Goal: Information Seeking & Learning: Learn about a topic

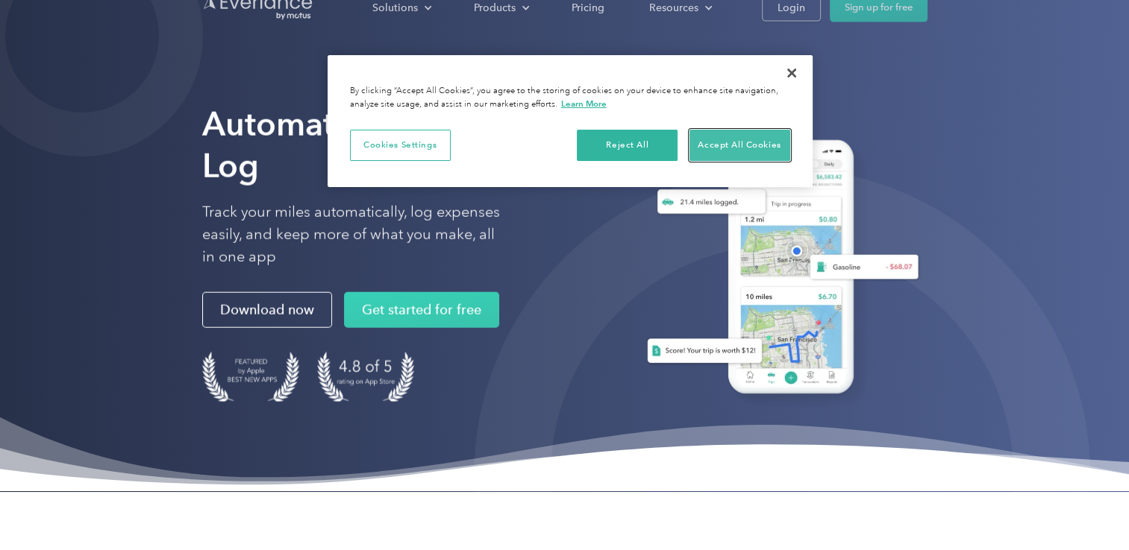
click at [721, 142] on button "Accept All Cookies" at bounding box center [739, 145] width 101 height 31
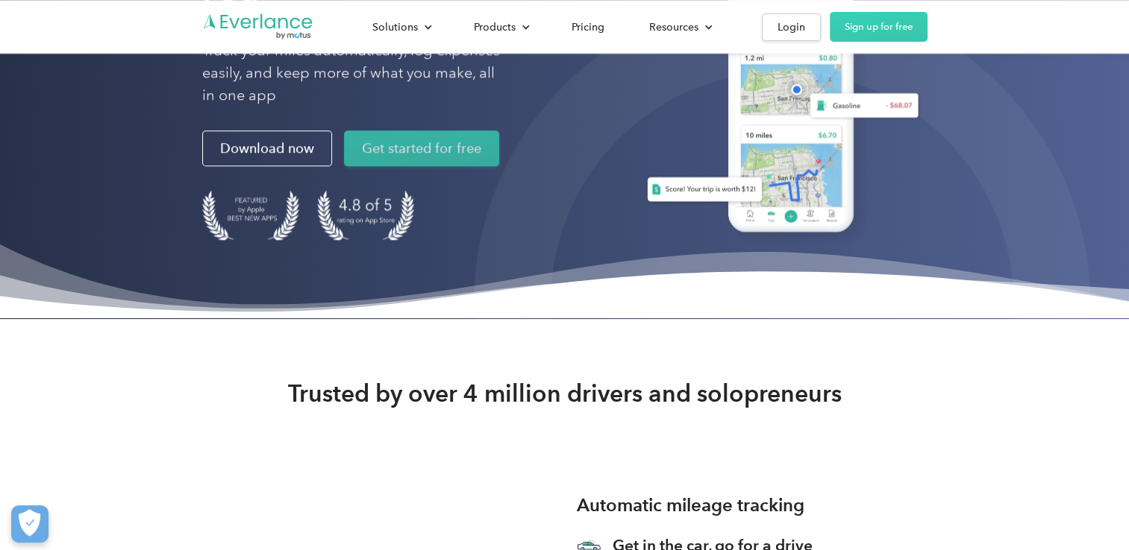
scroll to position [176, 0]
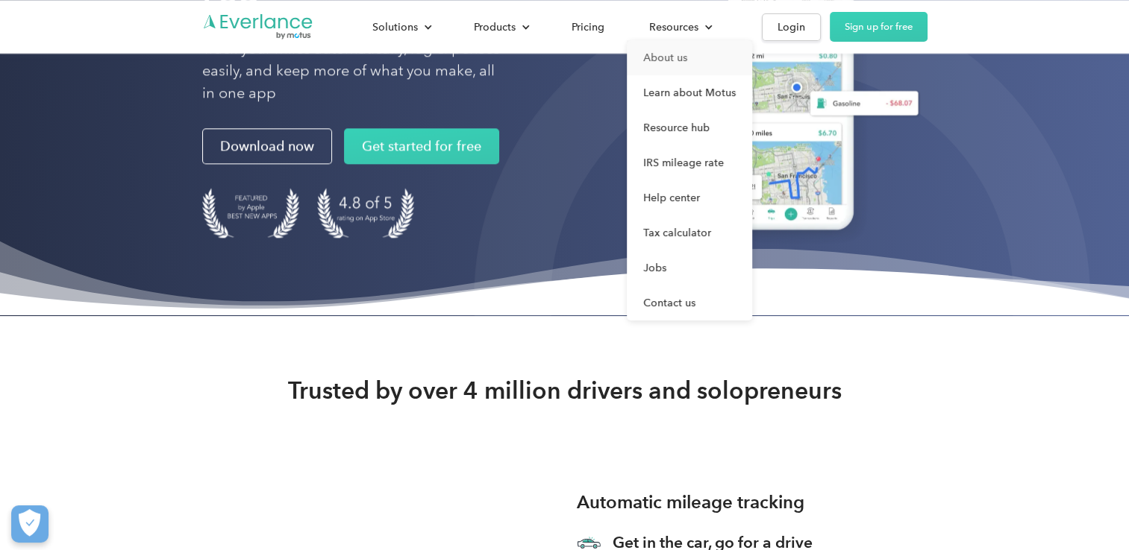
click at [650, 64] on link "About us" at bounding box center [689, 57] width 125 height 35
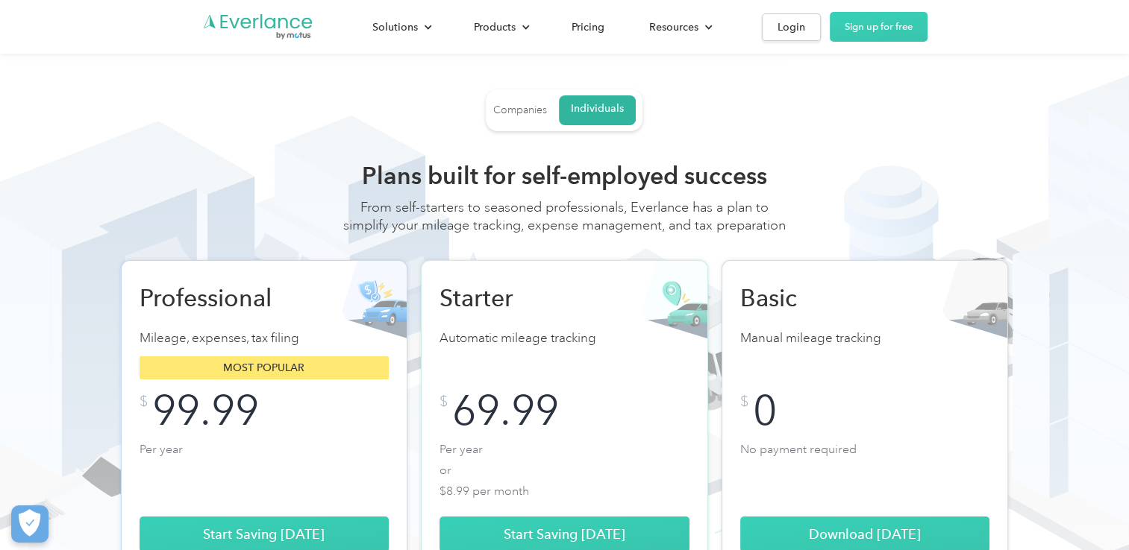
click at [527, 112] on div "Companies" at bounding box center [520, 110] width 54 height 13
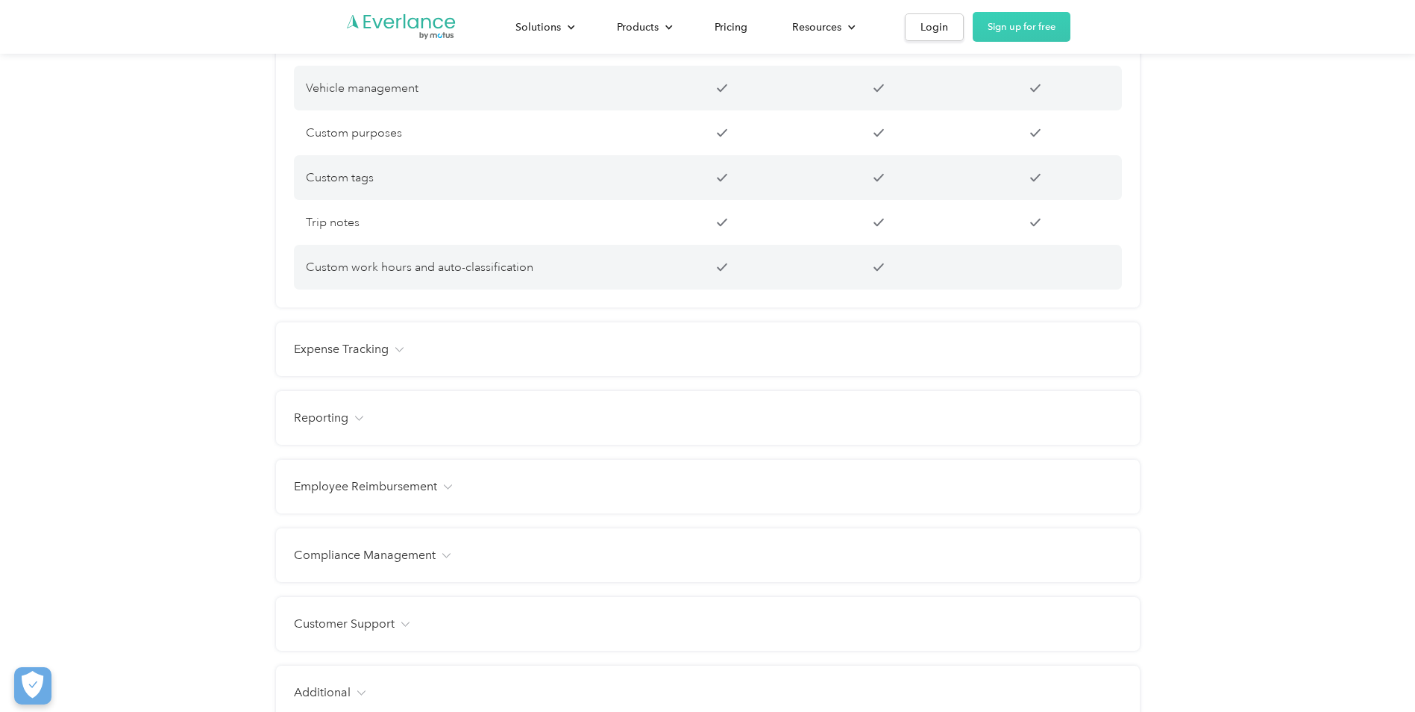
scroll to position [1304, 0]
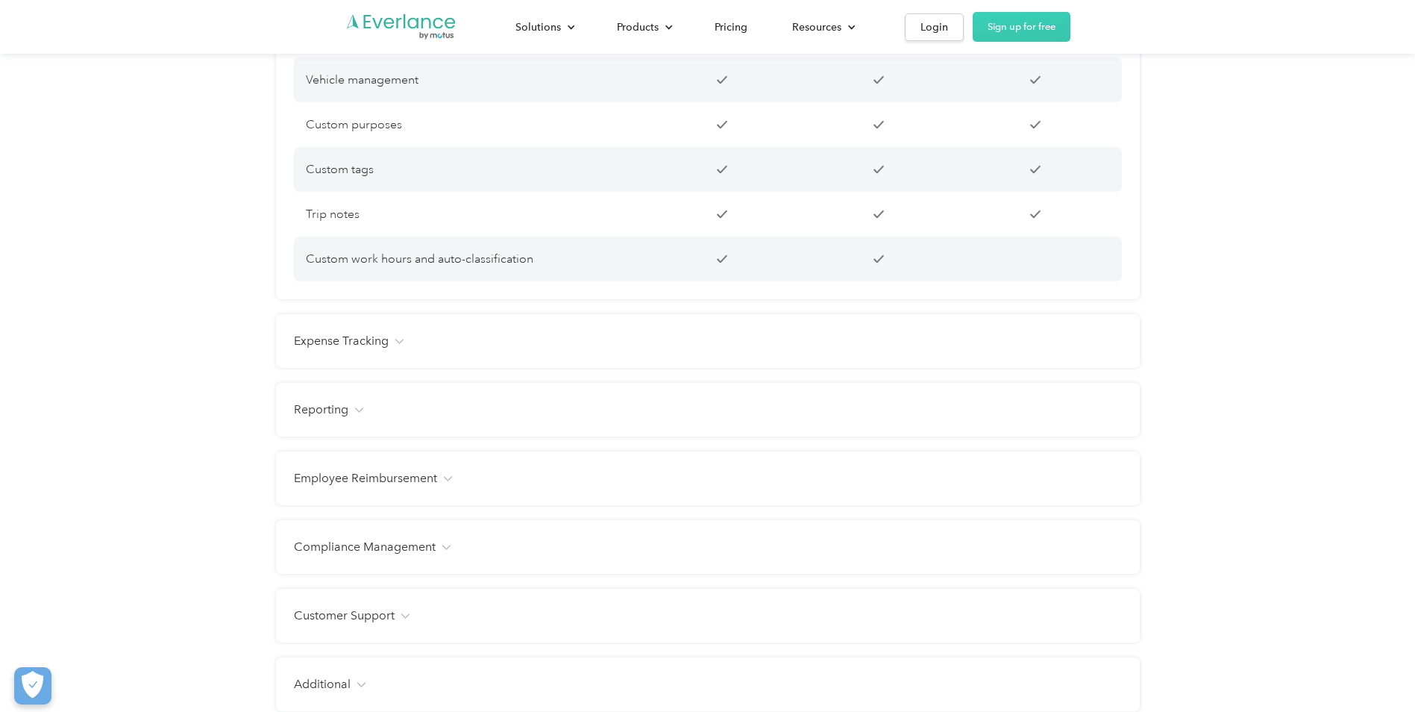
click at [402, 342] on img at bounding box center [399, 341] width 9 height 5
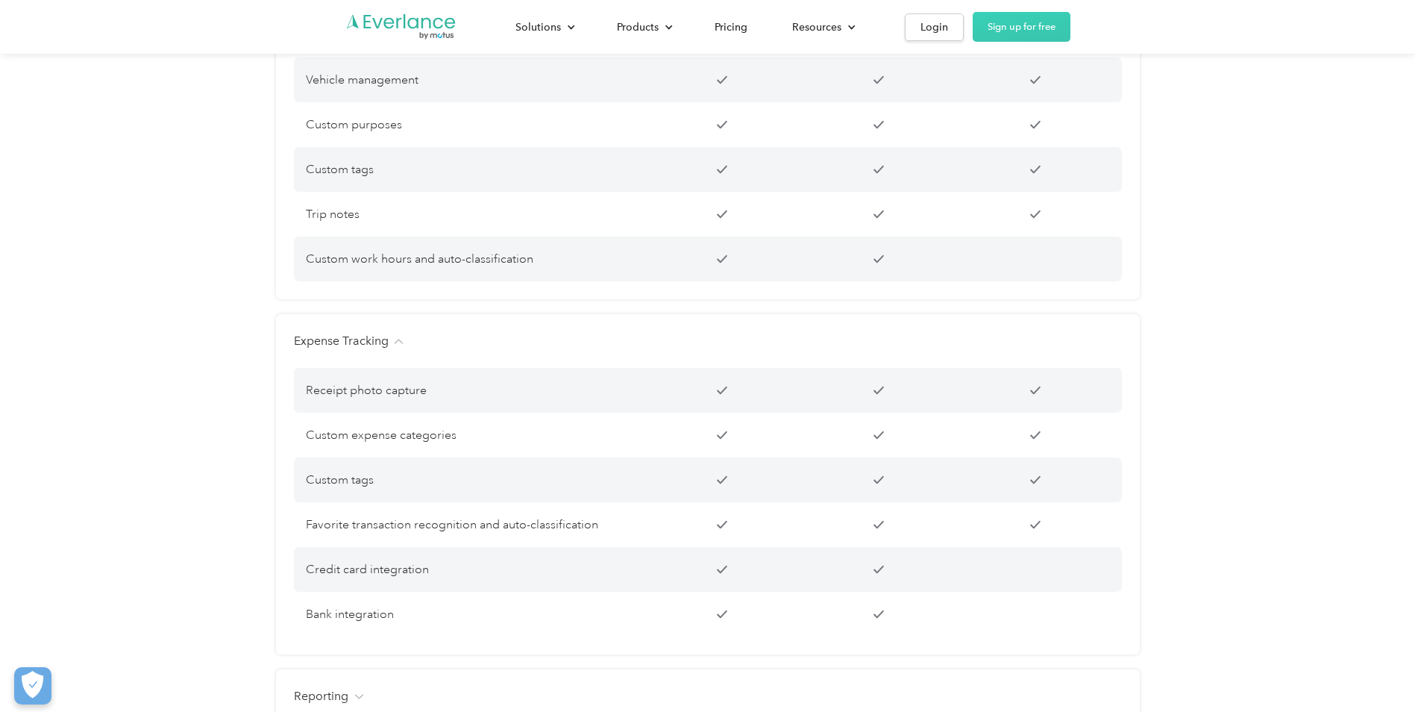
click at [404, 339] on div "Expense Tracking" at bounding box center [708, 341] width 828 height 18
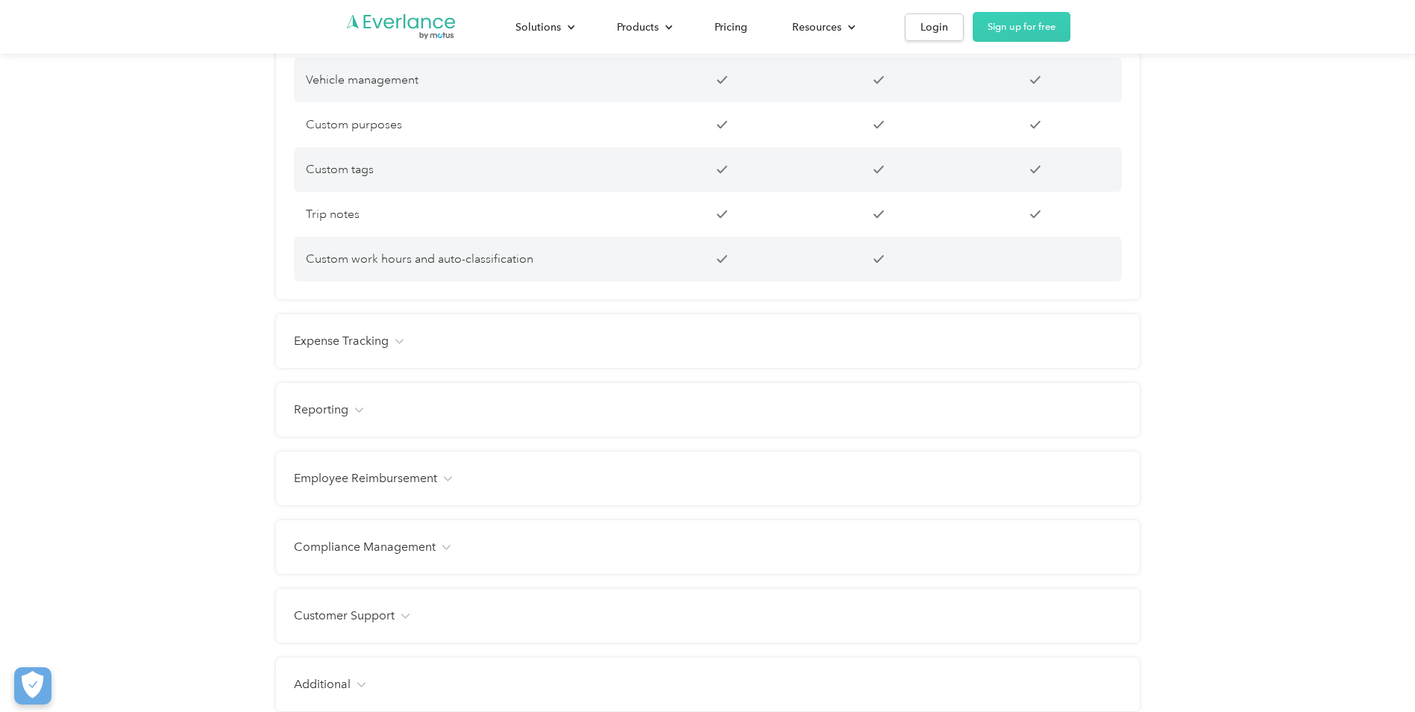
click at [351, 412] on div "Reporting" at bounding box center [708, 410] width 828 height 18
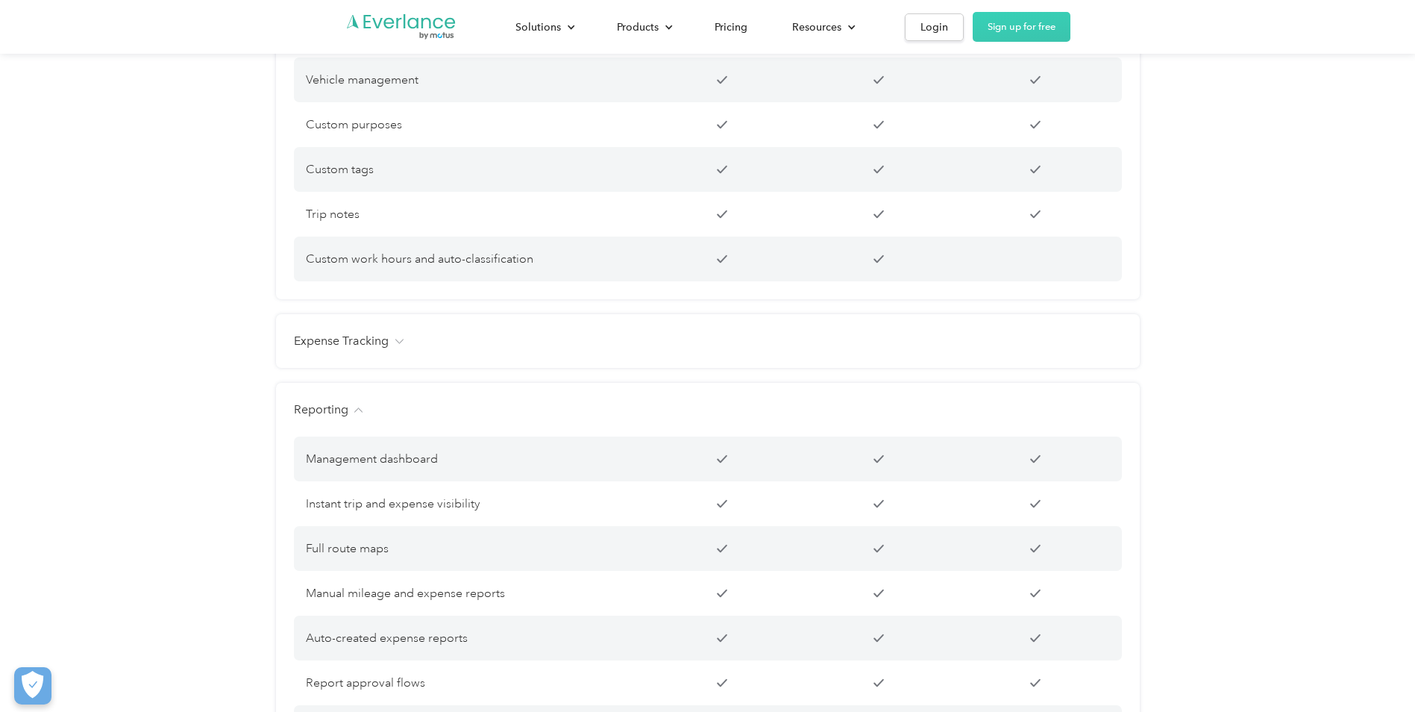
click at [351, 412] on div "Reporting" at bounding box center [708, 410] width 828 height 18
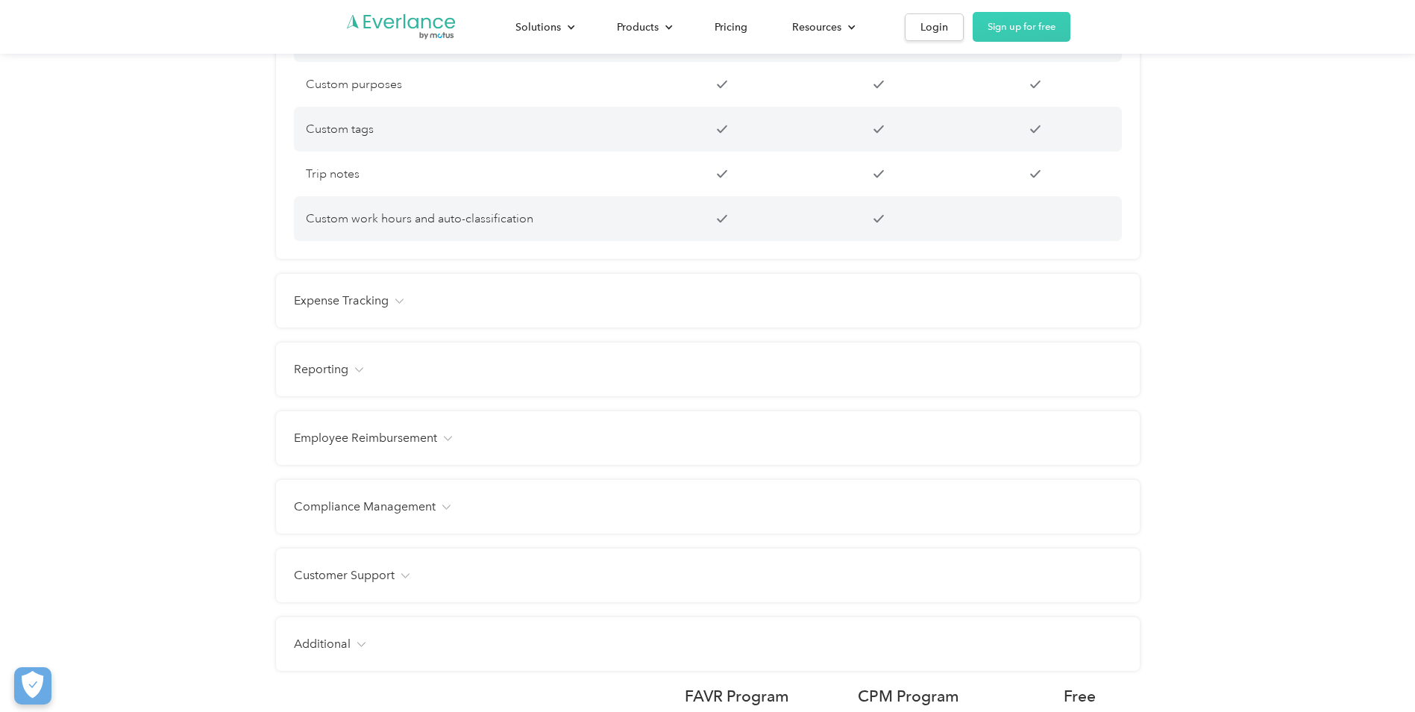
scroll to position [1378, 0]
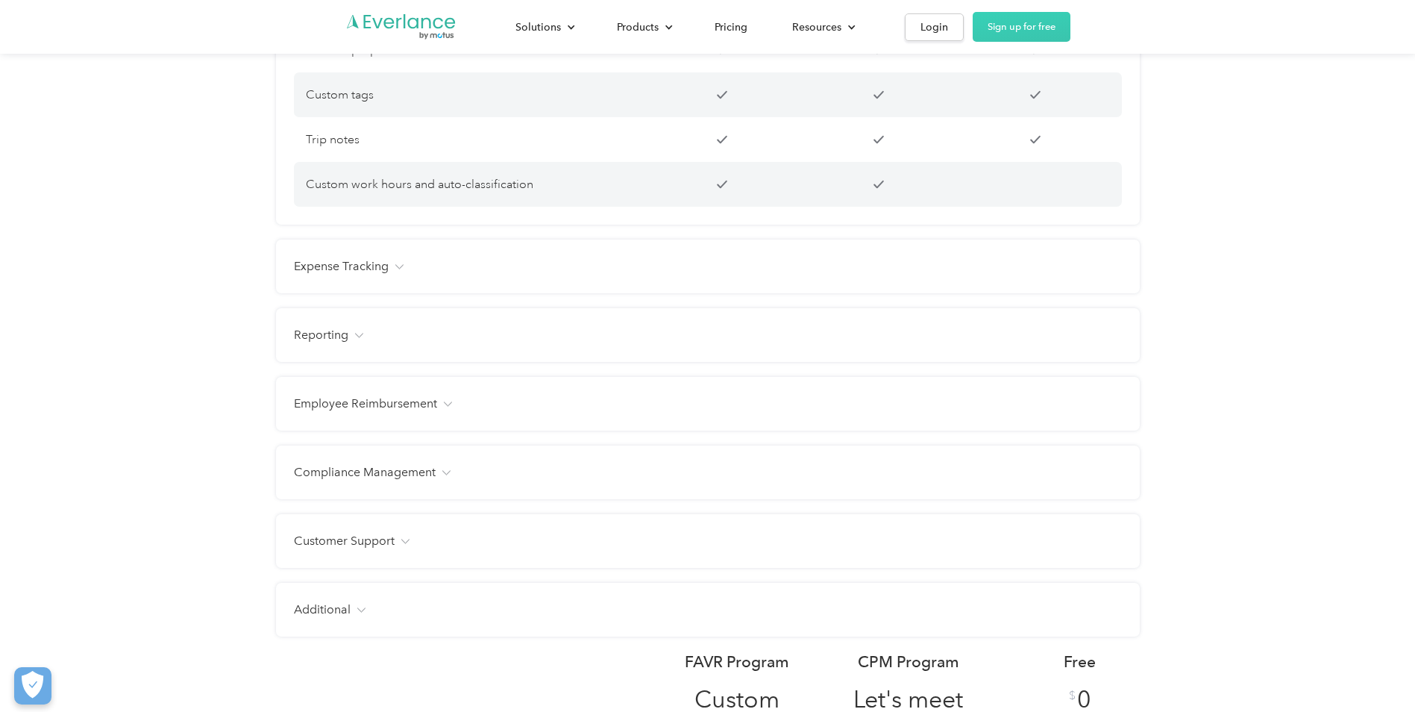
click at [442, 395] on div "Employee Reimbursement" at bounding box center [708, 404] width 828 height 18
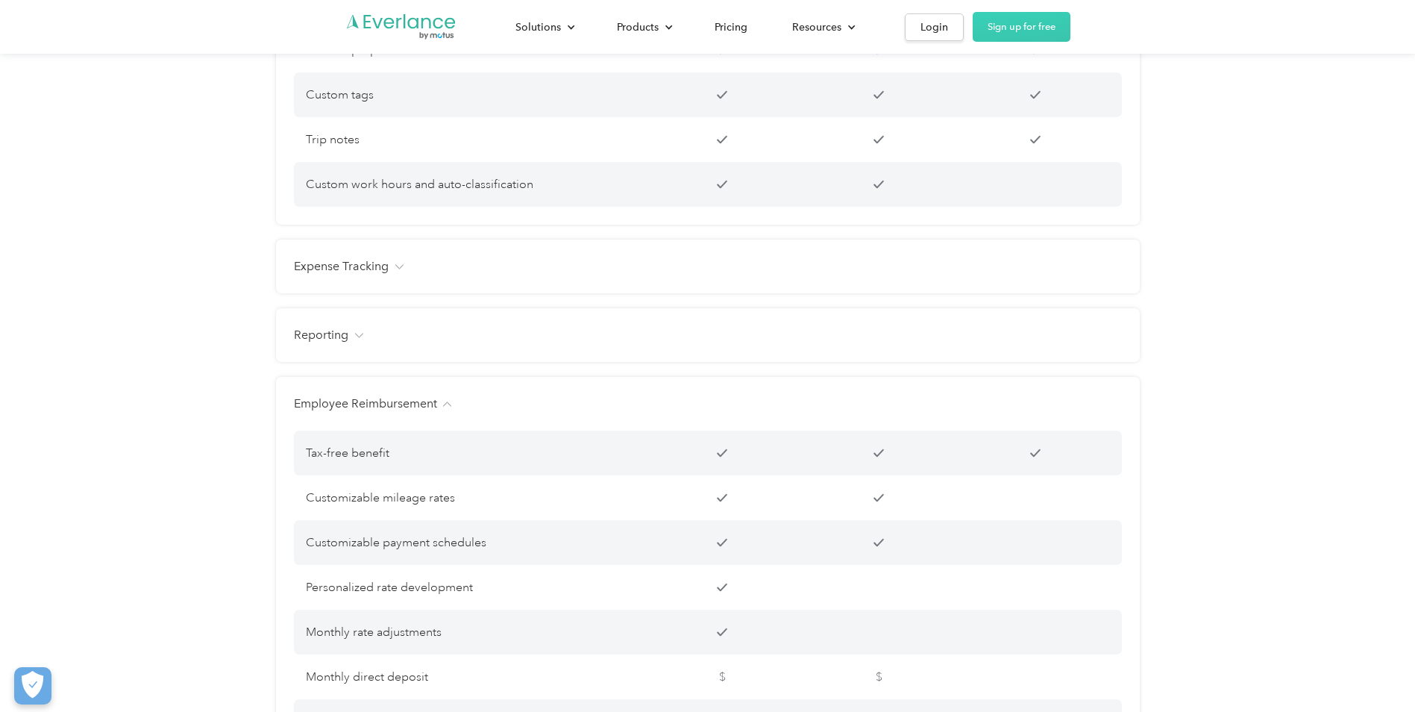
click at [445, 398] on div "Employee Reimbursement" at bounding box center [708, 404] width 828 height 18
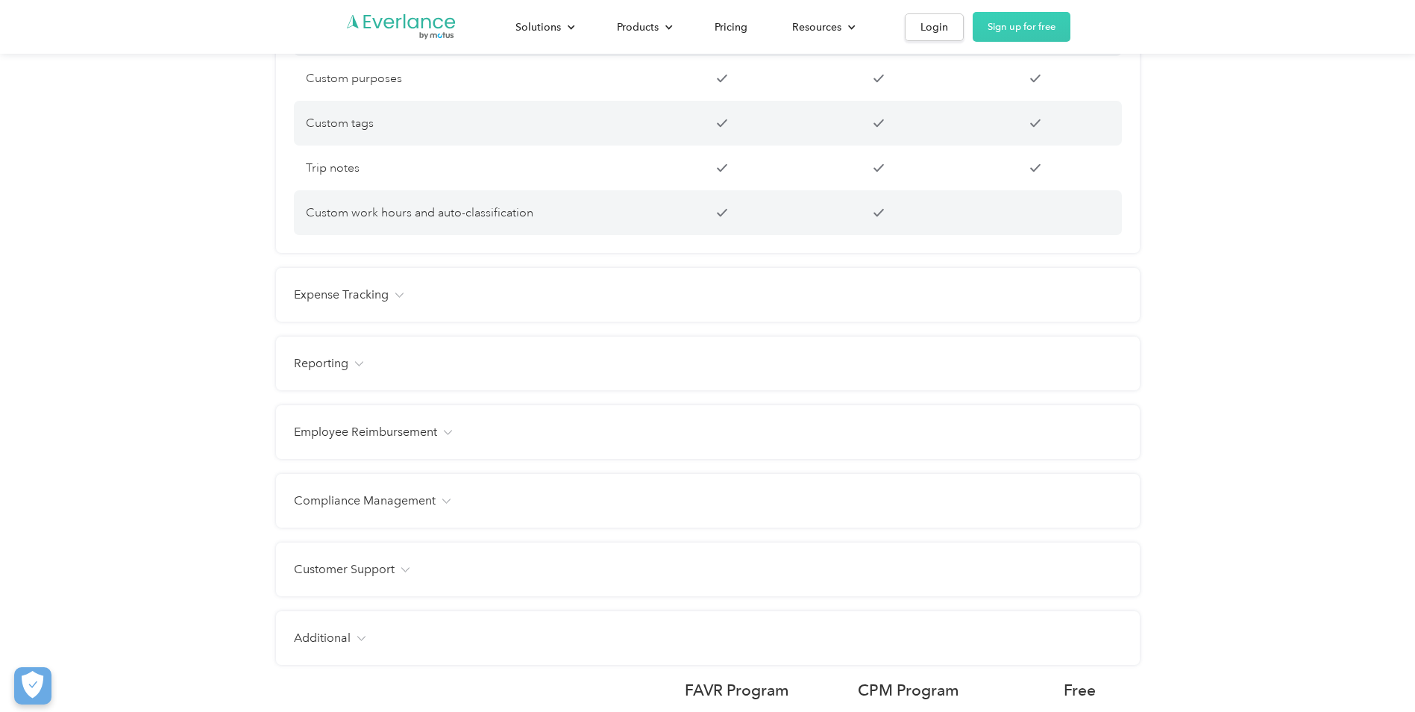
scroll to position [1304, 0]
